Goal: Navigation & Orientation: Understand site structure

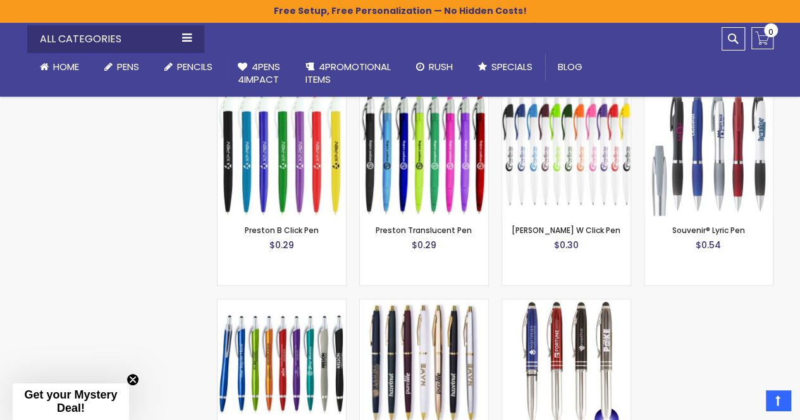
scroll to position [1971, 0]
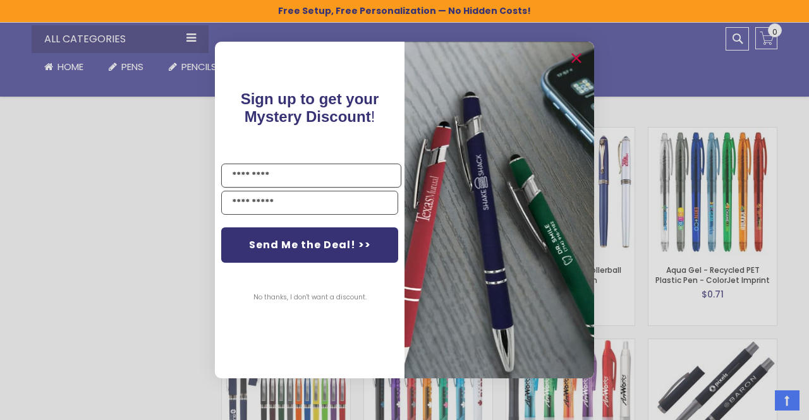
drag, startPoint x: 802, startPoint y: 22, endPoint x: 809, endPoint y: 173, distance: 150.6
click at [580, 55] on circle "Close dialog" at bounding box center [575, 58] width 19 height 19
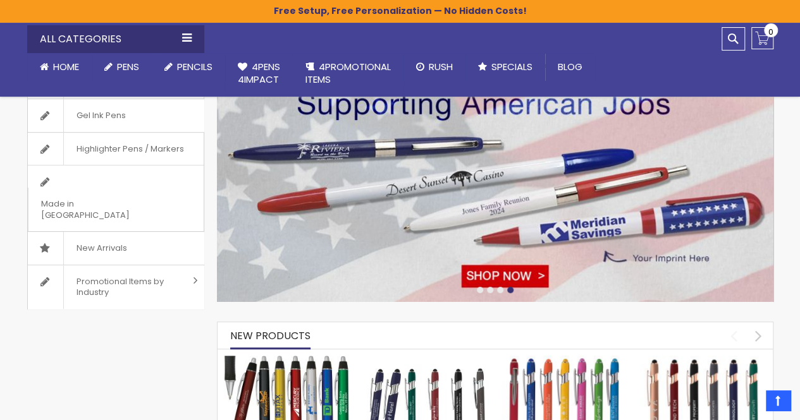
scroll to position [0, 0]
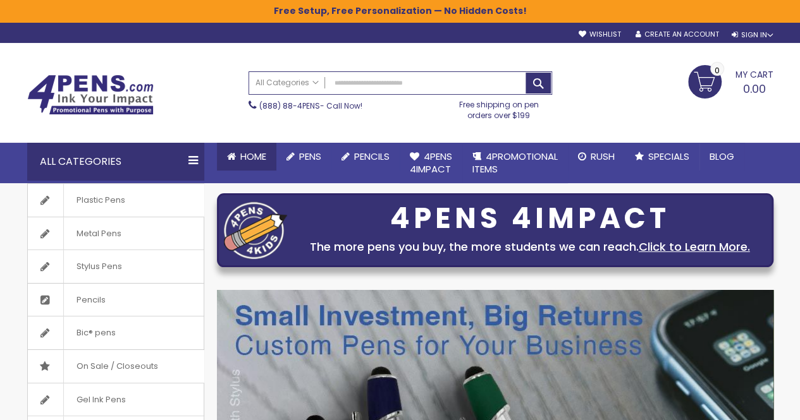
click at [256, 155] on span "Home" at bounding box center [253, 156] width 26 height 13
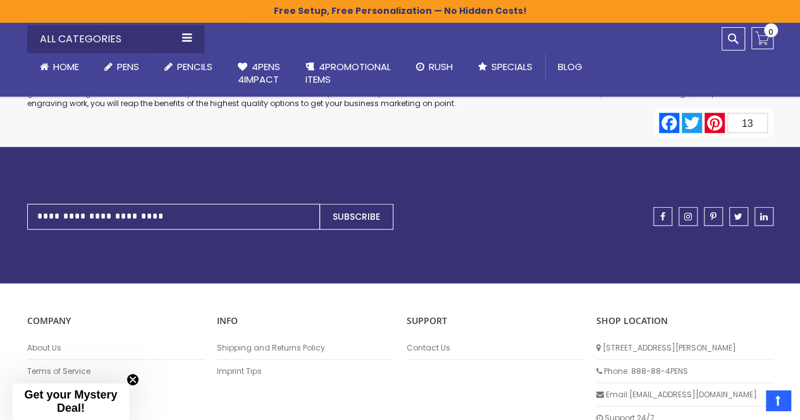
scroll to position [6433, 0]
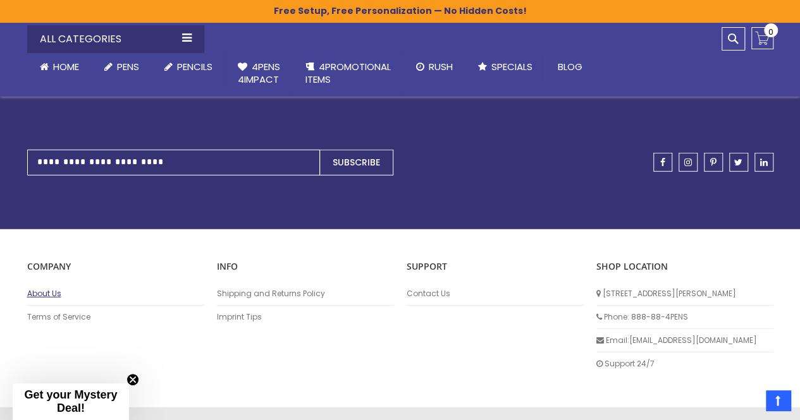
click at [55, 289] on link "About Us" at bounding box center [115, 294] width 177 height 10
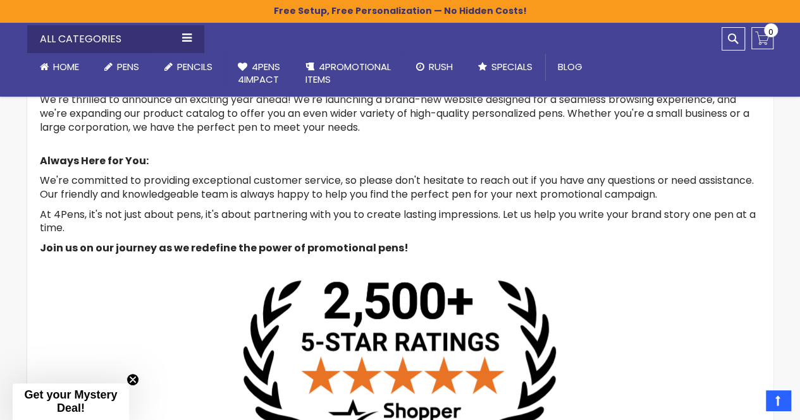
scroll to position [412, 0]
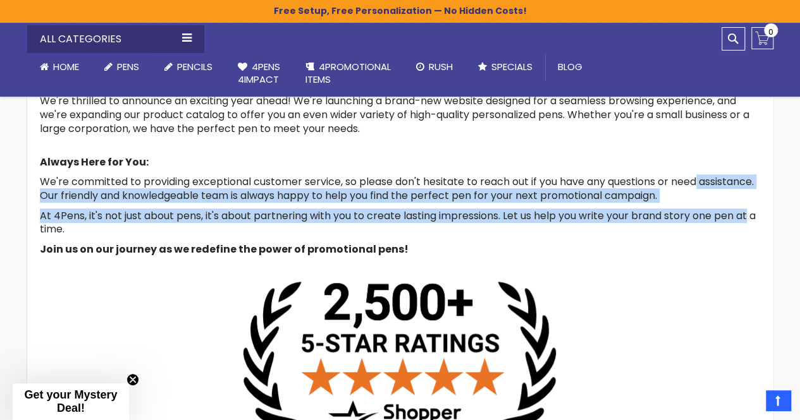
drag, startPoint x: 797, startPoint y: 216, endPoint x: 799, endPoint y: 181, distance: 34.2
click at [799, 181] on div "Skip to Content sample Wishlist Sign Out Sign In Sign In Login Forgot Your Pass…" at bounding box center [400, 220] width 800 height 1265
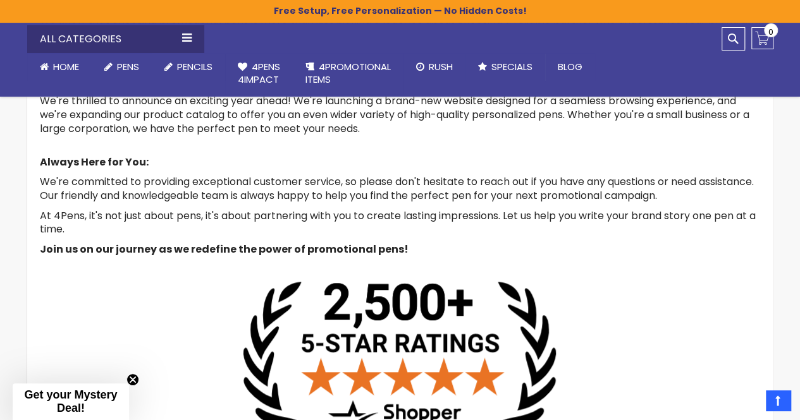
click at [403, 135] on p "We're thrilled to announce an exciting year ahead! We're launching a brand-new …" at bounding box center [400, 121] width 721 height 54
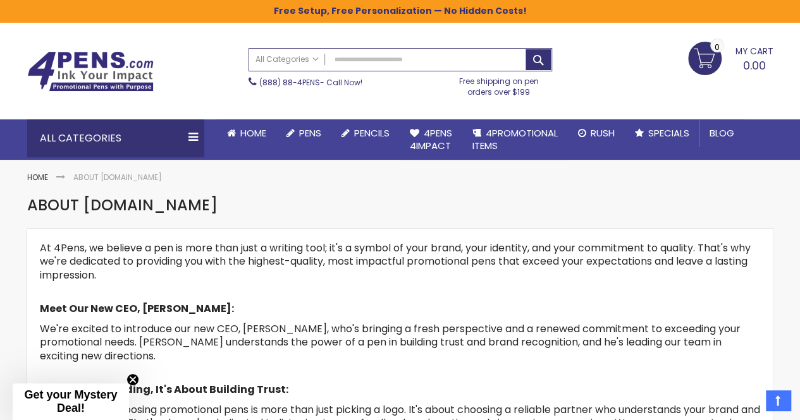
scroll to position [0, 0]
